Goal: Check status: Check status

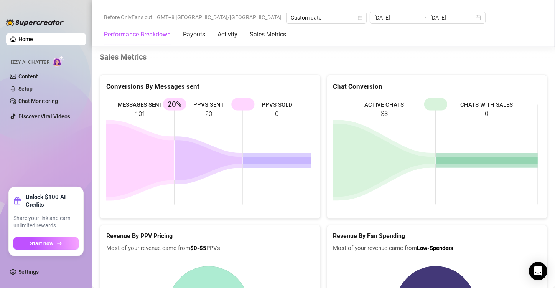
scroll to position [1000, 0]
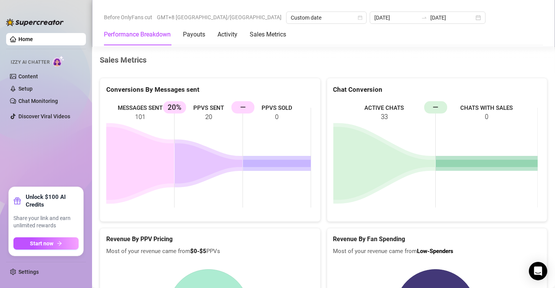
click at [138, 235] on div "Revenue By PPV Pricing Most of your revenue came from $0-$5 PPVs" at bounding box center [210, 242] width 220 height 28
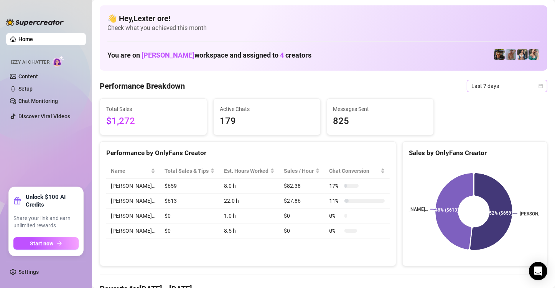
click at [539, 87] on icon "calendar" at bounding box center [541, 86] width 5 height 5
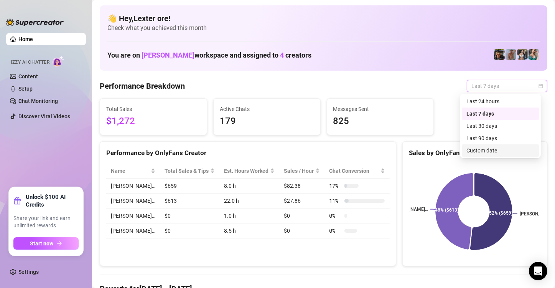
click at [490, 150] on div "Custom date" at bounding box center [501, 150] width 68 height 8
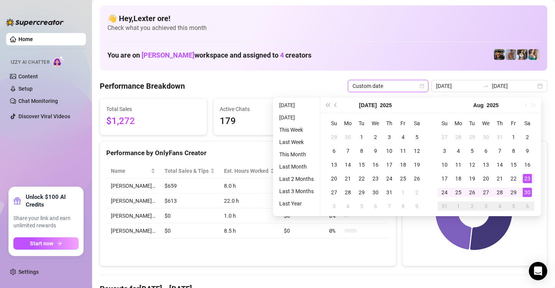
type input "[DATE]"
click at [529, 195] on div "30" at bounding box center [527, 192] width 9 height 9
click at [529, 194] on div "30" at bounding box center [527, 192] width 9 height 9
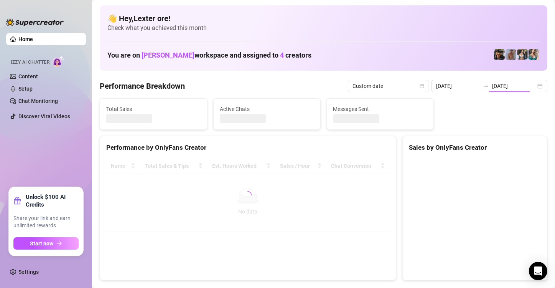
type input "[DATE]"
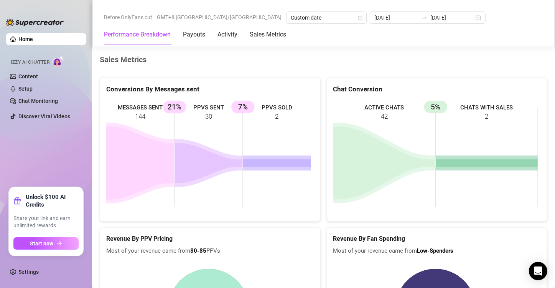
scroll to position [998, 0]
